Goal: Navigation & Orientation: Find specific page/section

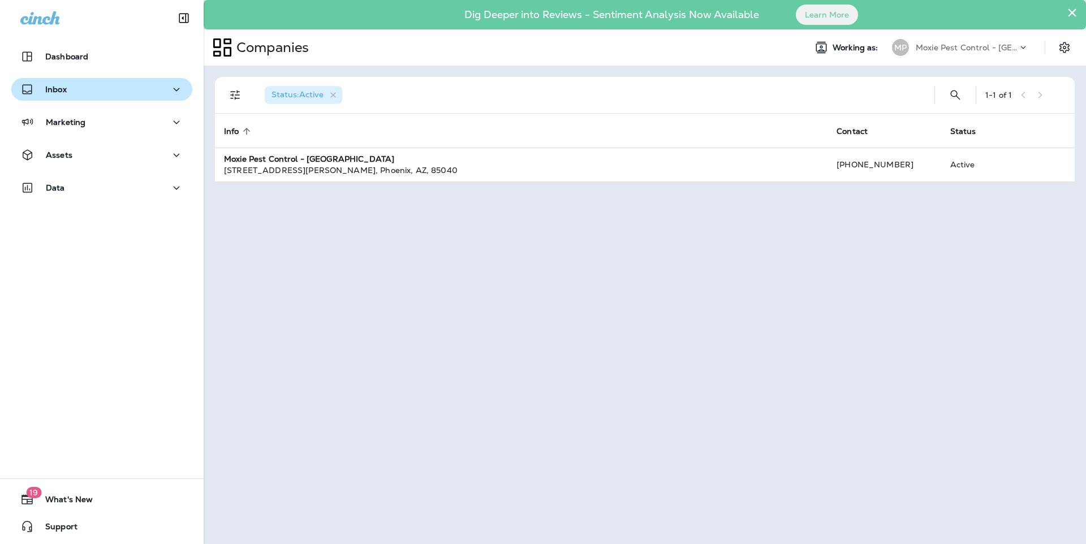
click at [79, 85] on div "Inbox" at bounding box center [101, 90] width 163 height 14
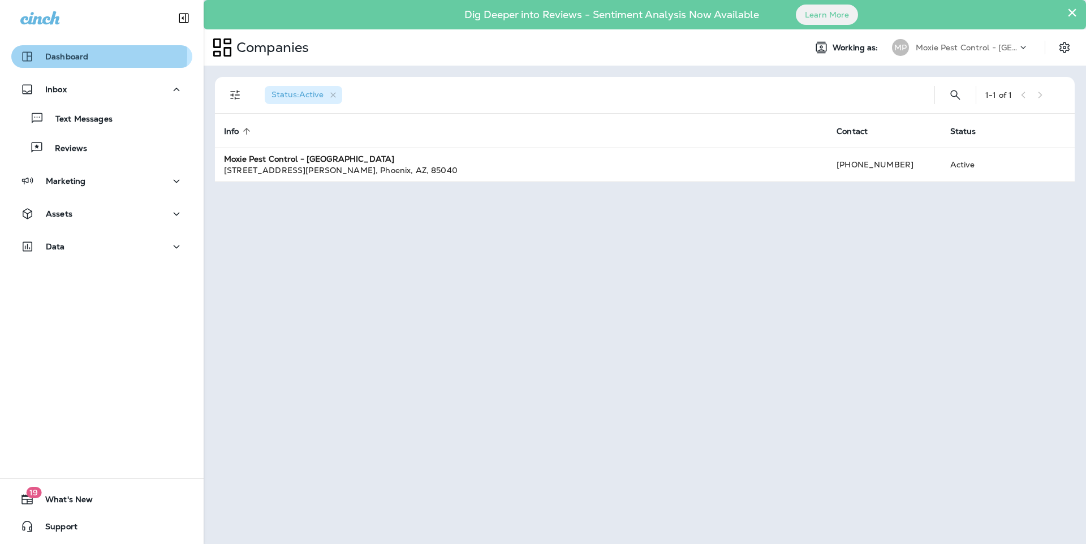
click at [59, 54] on p "Dashboard" at bounding box center [66, 56] width 43 height 9
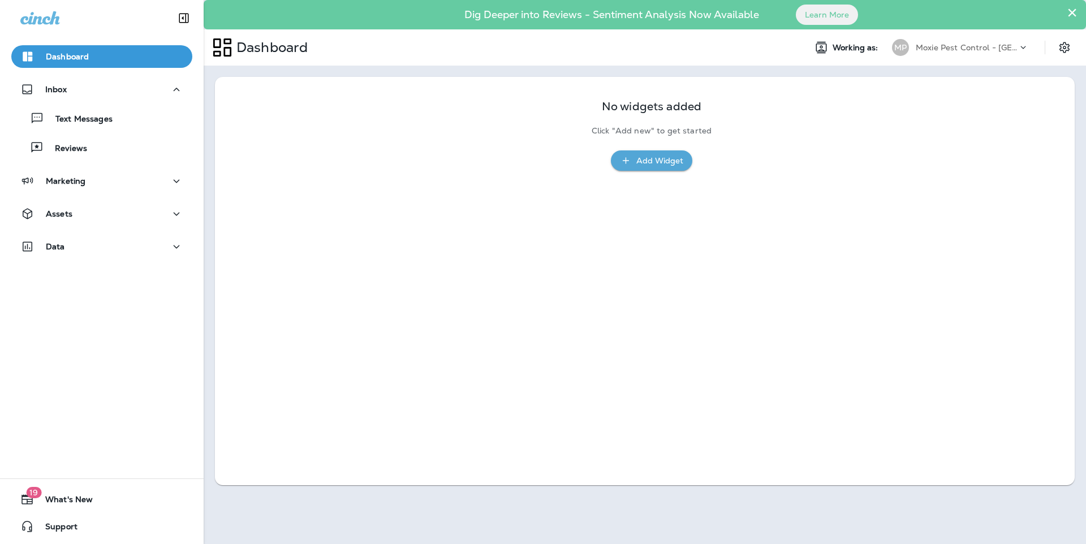
click at [59, 54] on p "Dashboard" at bounding box center [67, 56] width 43 height 9
click at [1072, 12] on button "×" at bounding box center [1072, 12] width 11 height 18
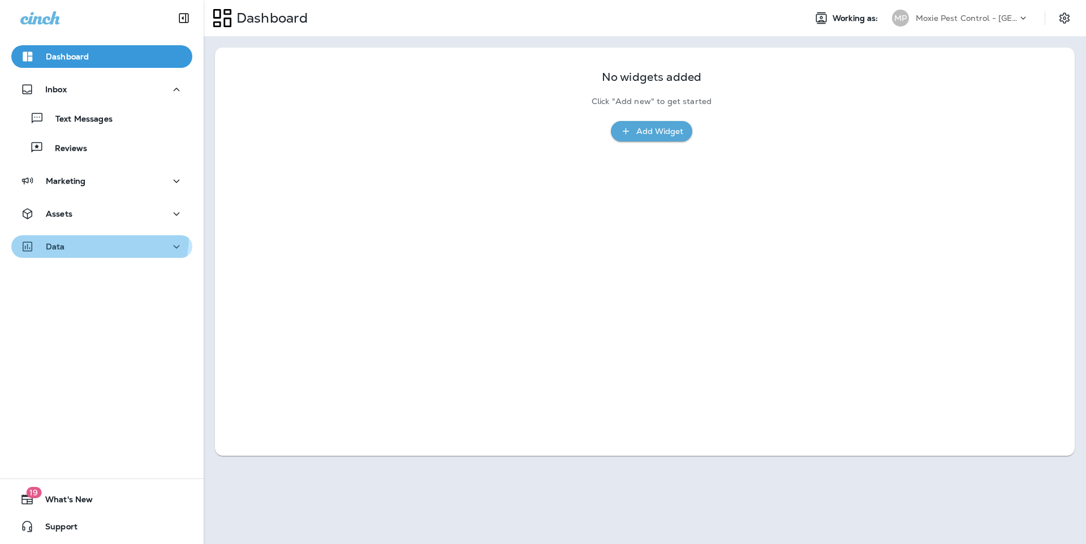
click at [87, 236] on button "Data" at bounding box center [101, 246] width 181 height 23
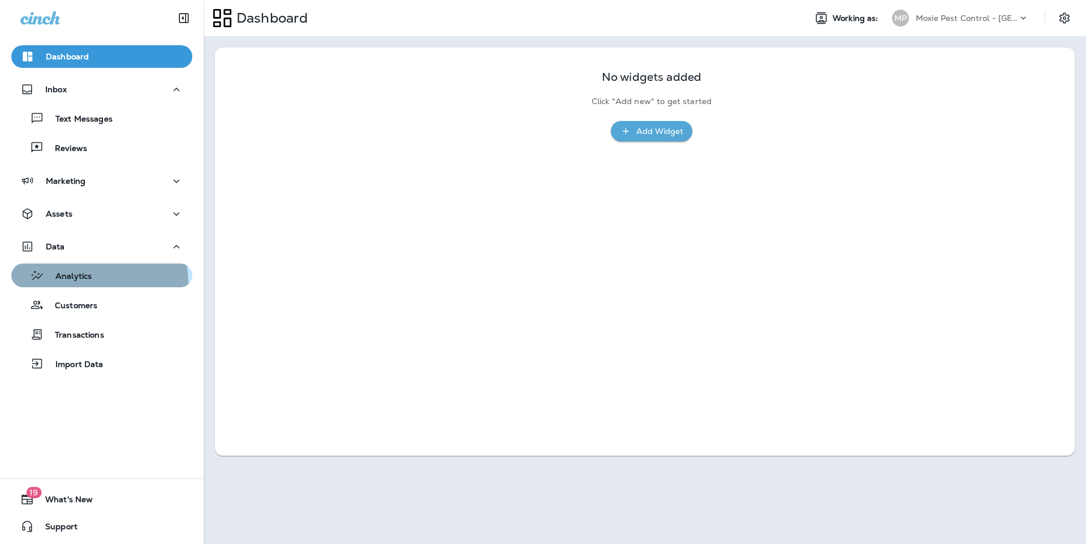
click at [77, 283] on div "Analytics" at bounding box center [54, 275] width 76 height 17
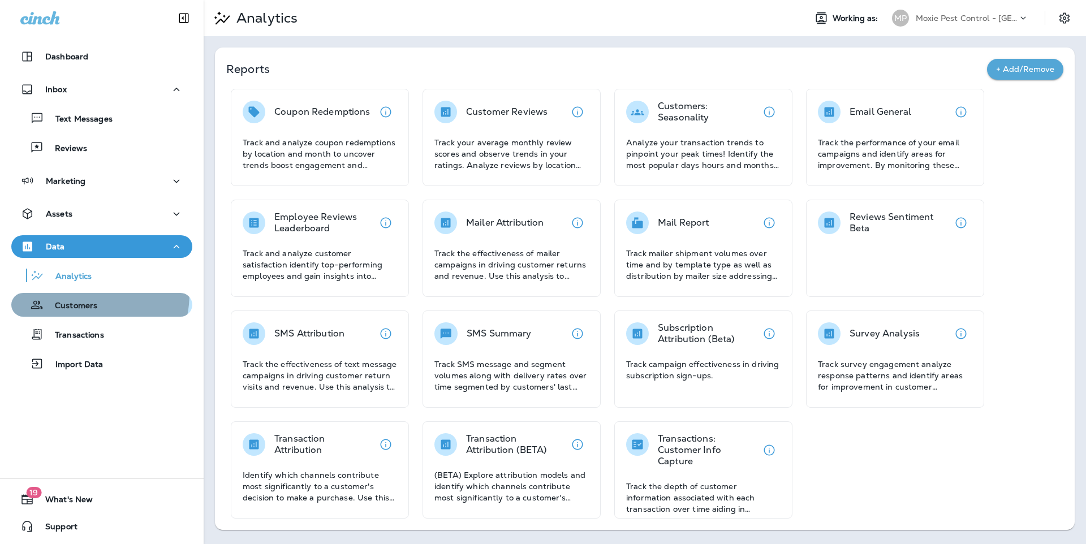
click at [75, 293] on button "Customers" at bounding box center [101, 305] width 181 height 24
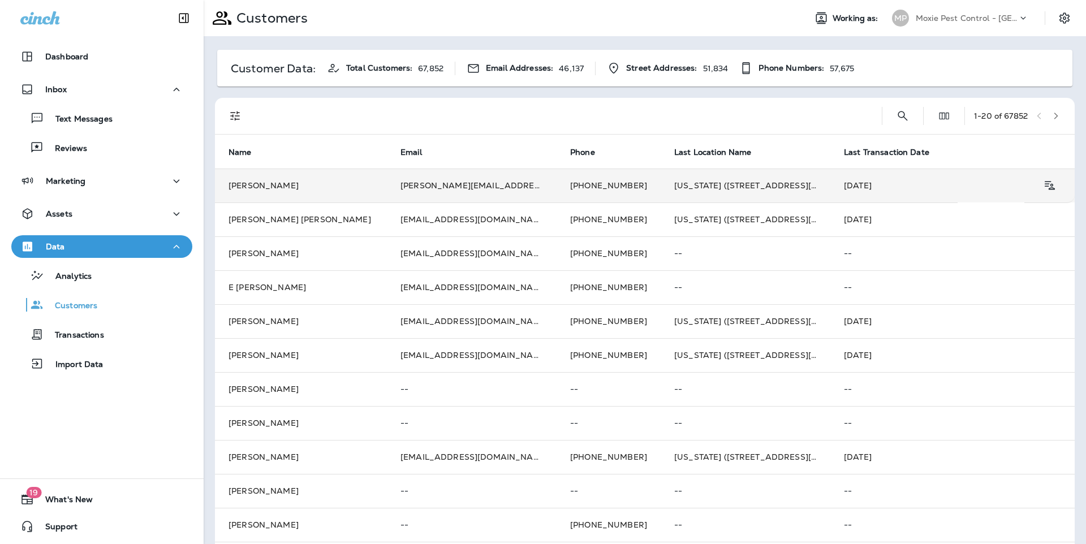
click at [410, 191] on td "[PERSON_NAME][EMAIL_ADDRESS][PERSON_NAME][DOMAIN_NAME]" at bounding box center [472, 186] width 170 height 34
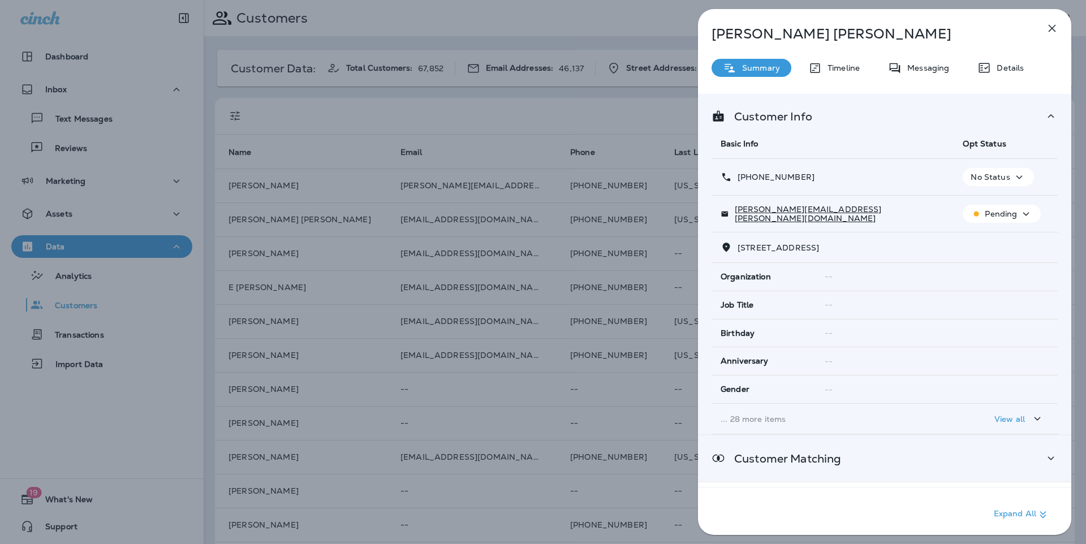
scroll to position [98, 0]
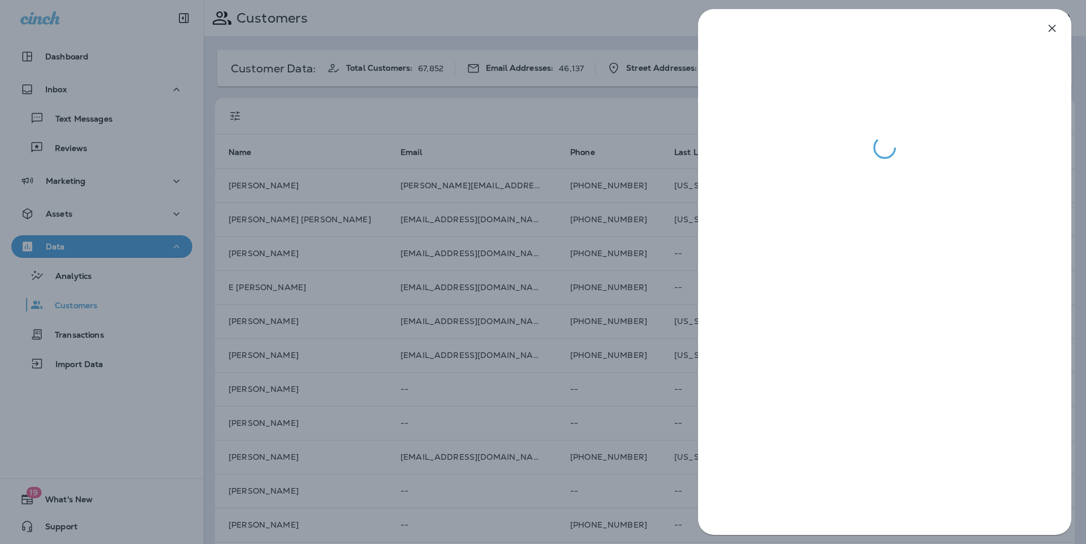
click at [616, 205] on div at bounding box center [543, 272] width 1086 height 544
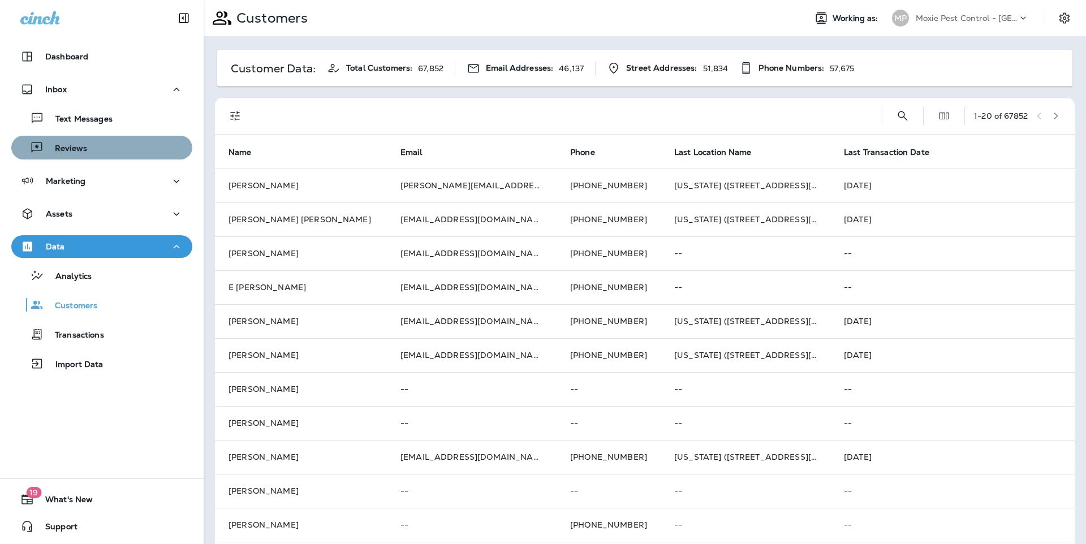
click at [101, 155] on div "Reviews" at bounding box center [102, 147] width 172 height 17
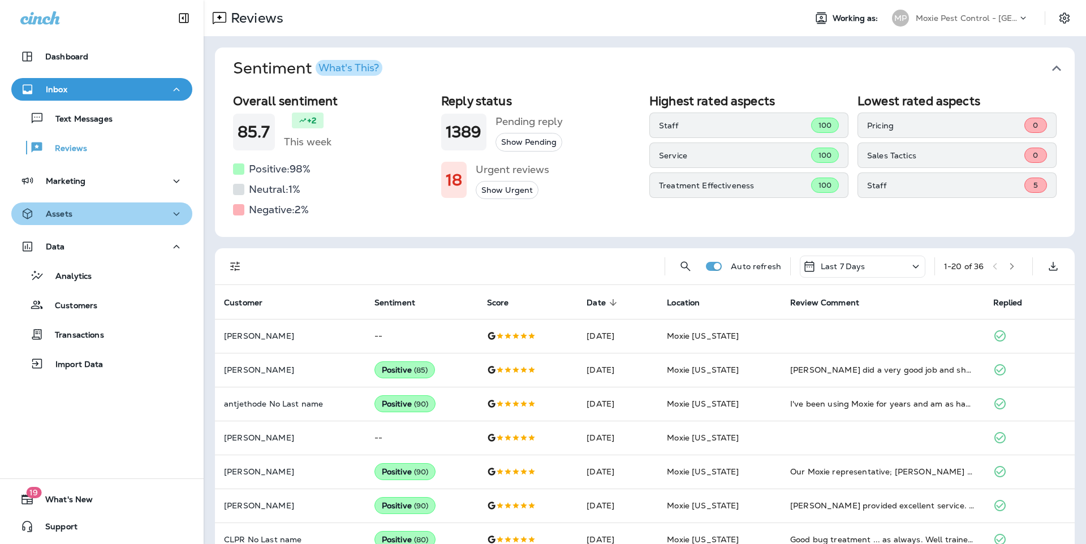
click at [123, 217] on div "Assets" at bounding box center [101, 214] width 163 height 14
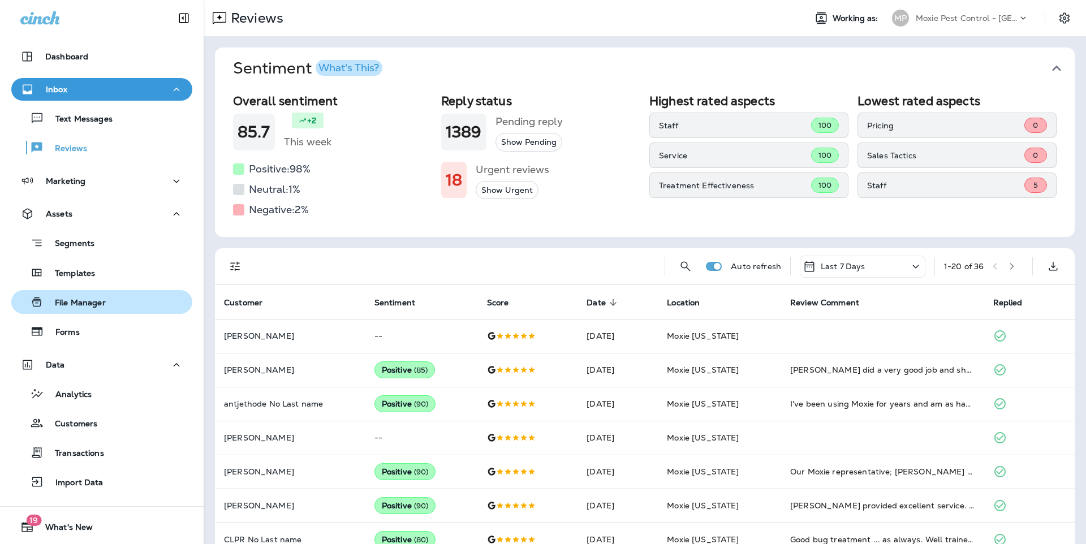
scroll to position [28, 0]
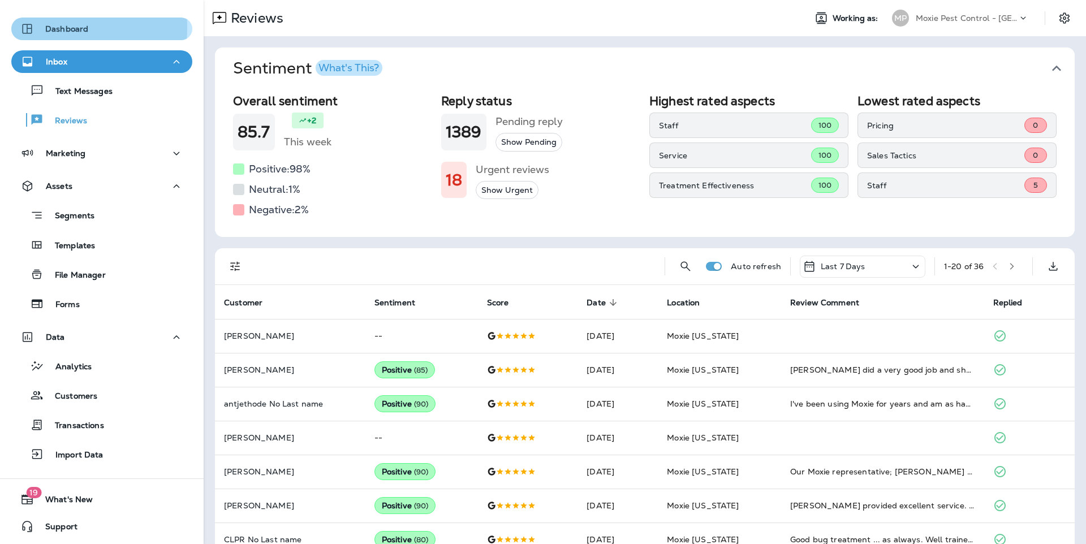
click at [27, 27] on icon "button" at bounding box center [27, 29] width 10 height 10
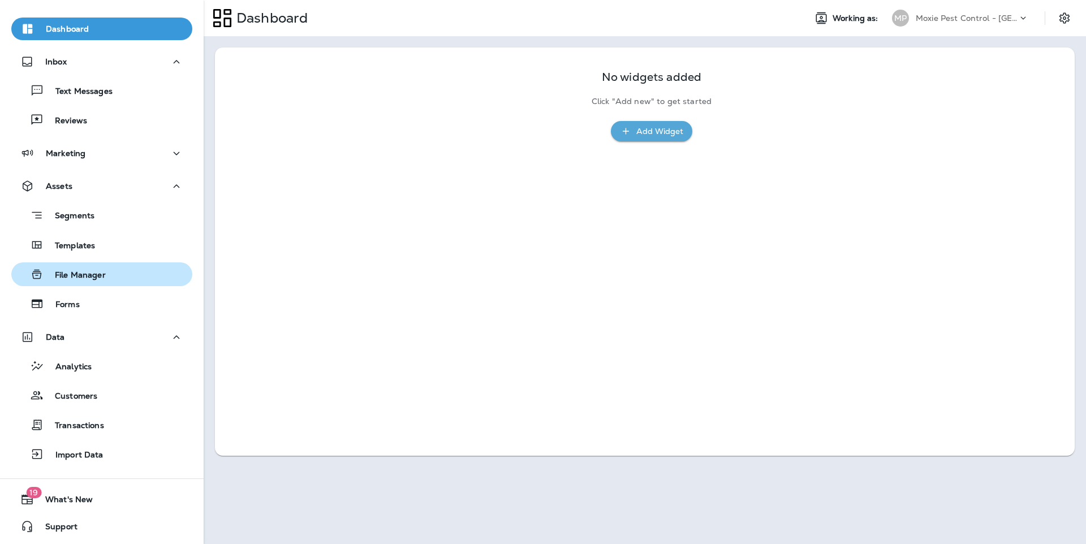
click at [90, 276] on p "File Manager" at bounding box center [75, 275] width 62 height 11
